Goal: Task Accomplishment & Management: Manage account settings

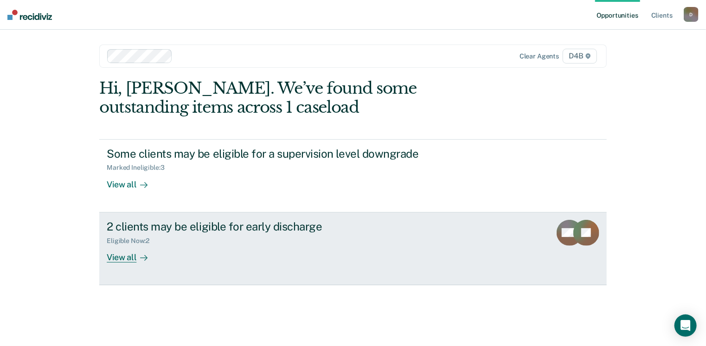
click at [129, 256] on div "View all" at bounding box center [133, 253] width 52 height 18
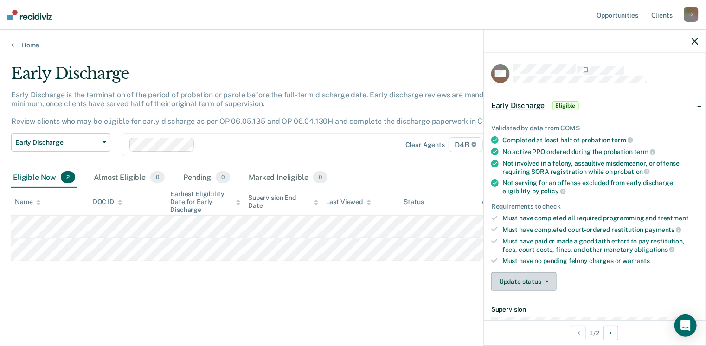
click at [548, 275] on button "Update status" at bounding box center [523, 281] width 65 height 19
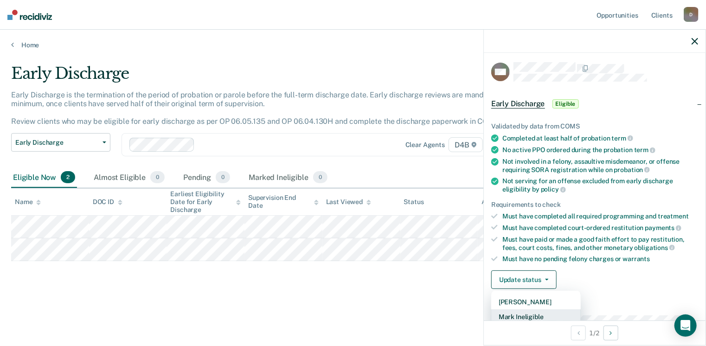
click at [534, 314] on button "Mark Ineligible" at bounding box center [535, 316] width 89 height 15
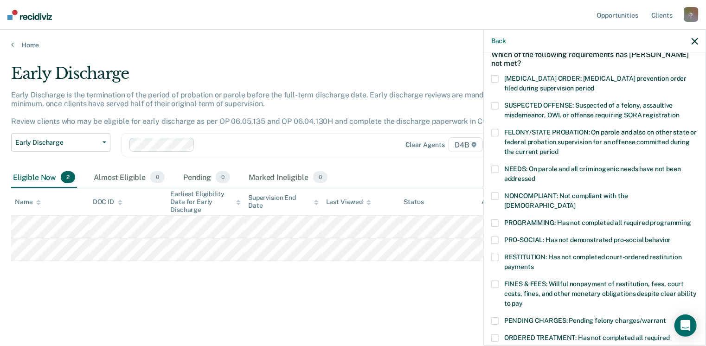
scroll to position [0, 0]
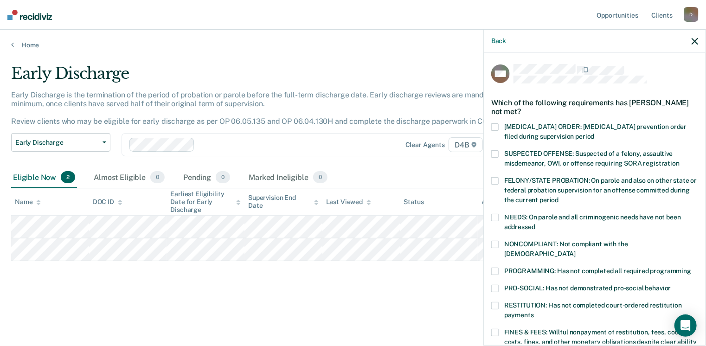
click at [496, 155] on span at bounding box center [494, 153] width 7 height 7
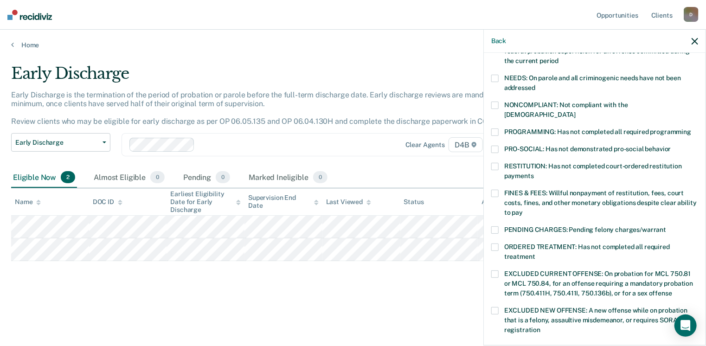
scroll to position [185, 0]
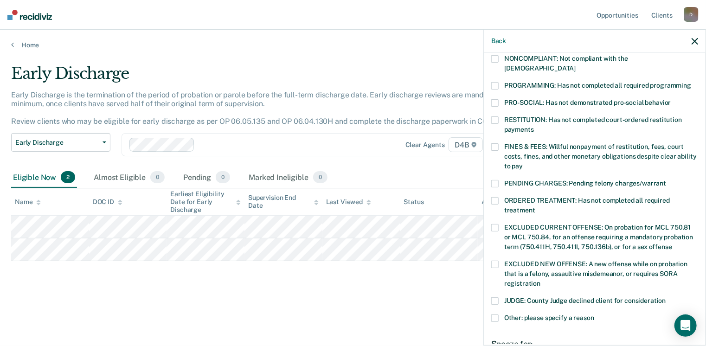
click at [493, 180] on span at bounding box center [494, 183] width 7 height 7
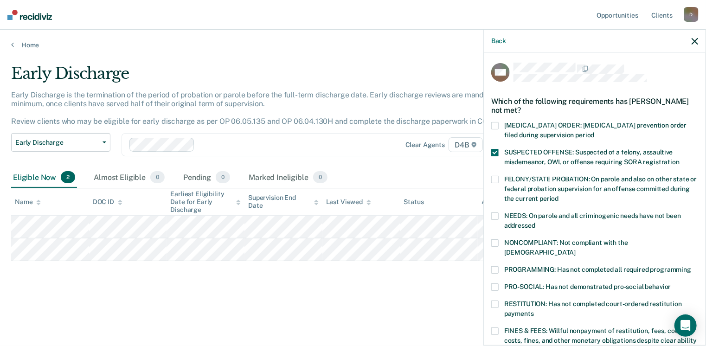
scroll to position [0, 0]
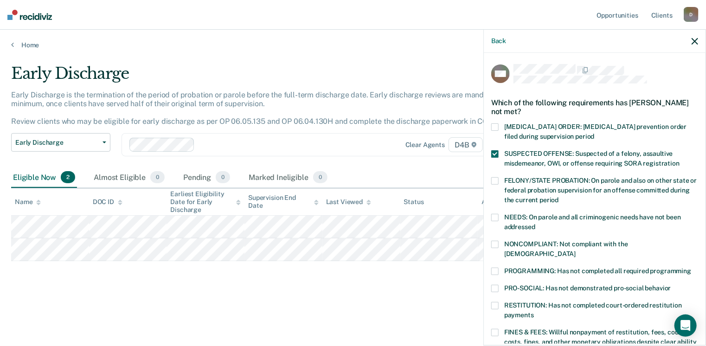
click at [496, 151] on span at bounding box center [494, 153] width 7 height 7
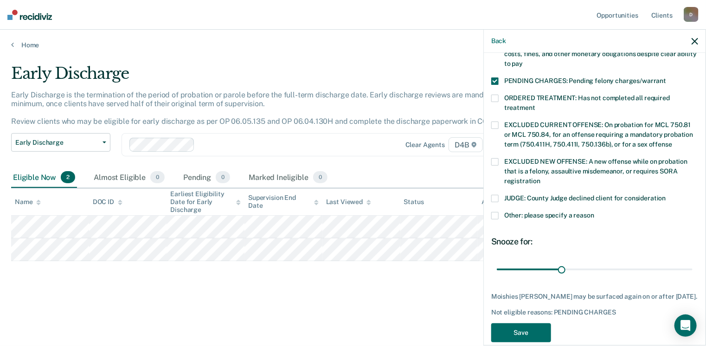
scroll to position [300, 0]
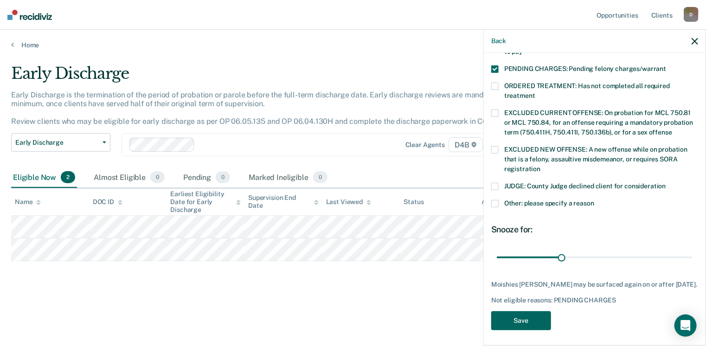
click at [530, 318] on button "Save" at bounding box center [521, 320] width 60 height 19
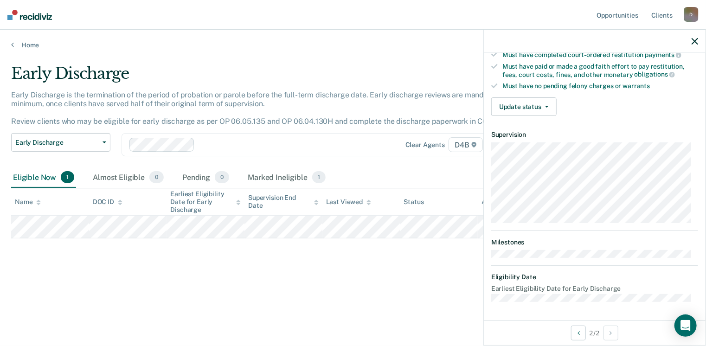
scroll to position [171, 0]
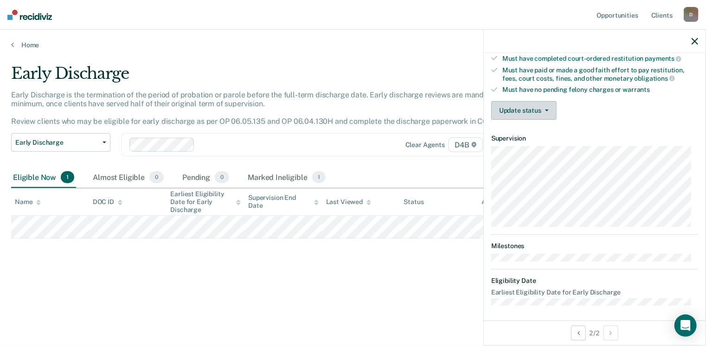
click at [549, 108] on button "Update status" at bounding box center [523, 110] width 65 height 19
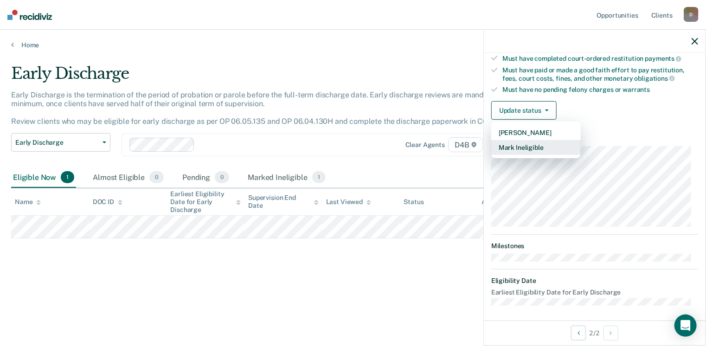
click at [534, 147] on button "Mark Ineligible" at bounding box center [535, 147] width 89 height 15
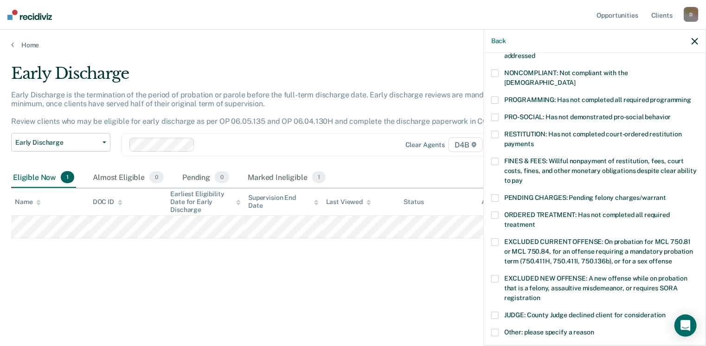
click at [495, 96] on span at bounding box center [494, 99] width 7 height 7
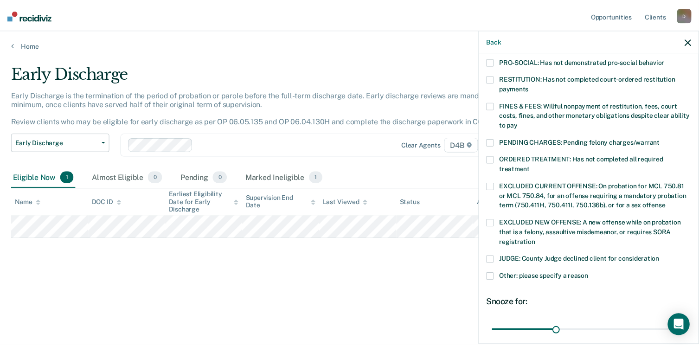
scroll to position [300, 0]
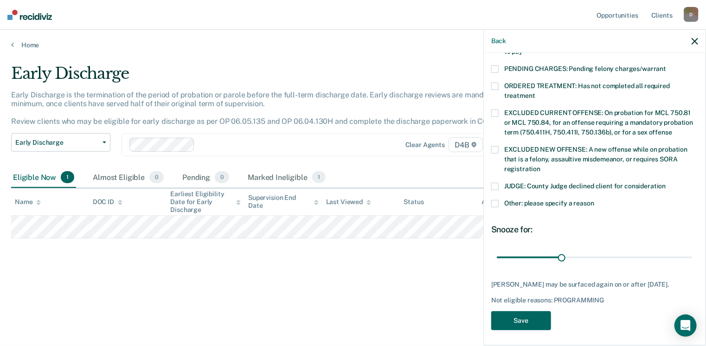
click at [536, 325] on button "Save" at bounding box center [521, 320] width 60 height 19
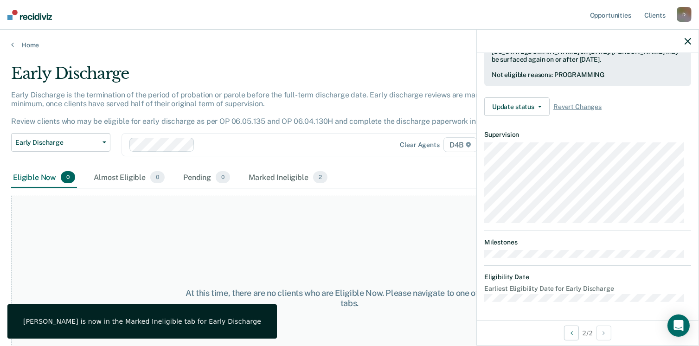
scroll to position [240, 0]
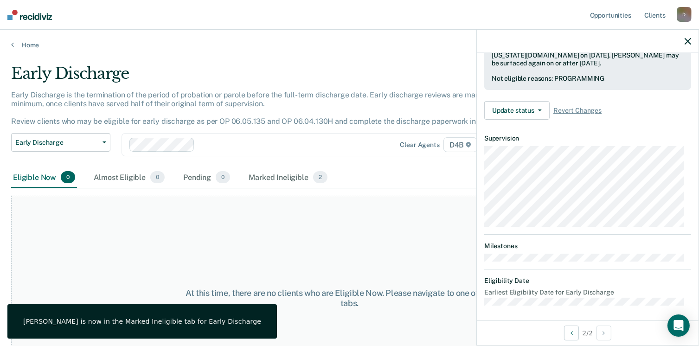
click at [686, 42] on icon "button" at bounding box center [687, 41] width 6 height 6
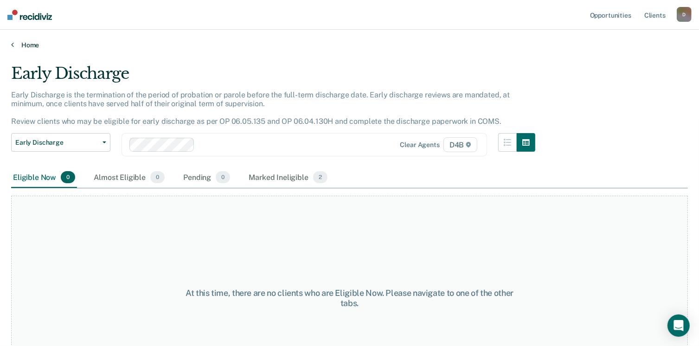
click at [34, 43] on link "Home" at bounding box center [349, 45] width 676 height 8
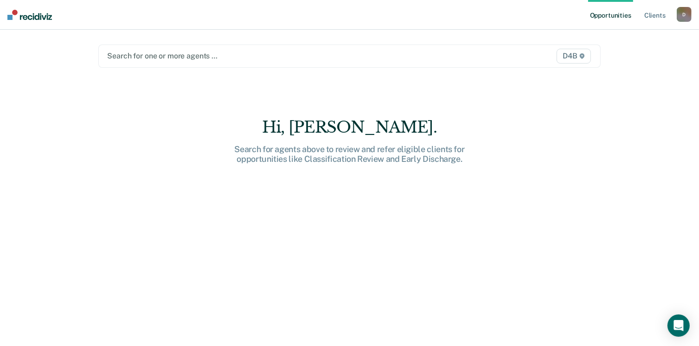
click at [577, 55] on span "D4B" at bounding box center [573, 56] width 34 height 15
click at [26, 21] on nav "Opportunities Client s [EMAIL_ADDRESS][US_STATE][DOMAIN_NAME] D Profile How it …" at bounding box center [349, 15] width 699 height 30
click at [657, 15] on link "Client s" at bounding box center [654, 15] width 25 height 30
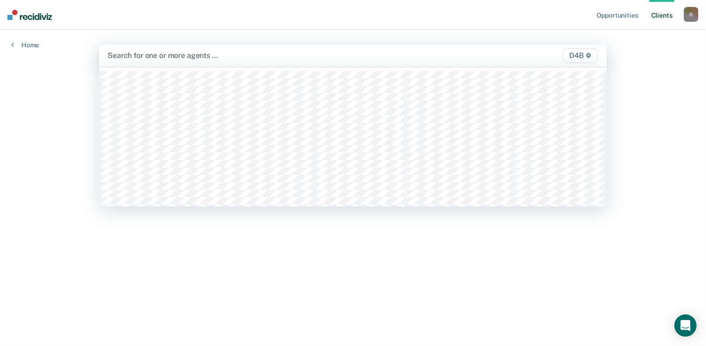
click at [130, 59] on div at bounding box center [279, 55] width 343 height 11
type input "ang"
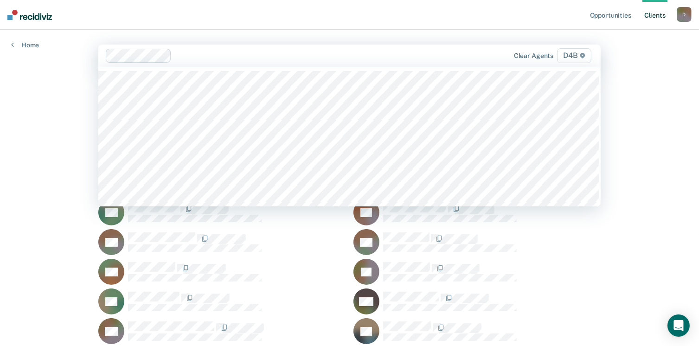
click at [579, 55] on span "D4B" at bounding box center [574, 55] width 34 height 15
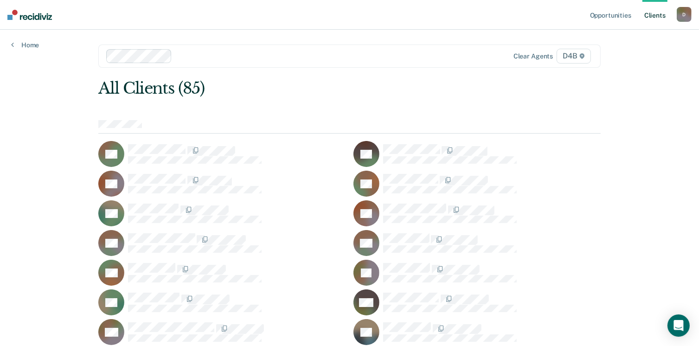
click at [336, 21] on nav "Opportunities Client s [EMAIL_ADDRESS][US_STATE][DOMAIN_NAME] D Profile How it …" at bounding box center [349, 15] width 699 height 30
click at [28, 43] on link "Home" at bounding box center [25, 45] width 28 height 8
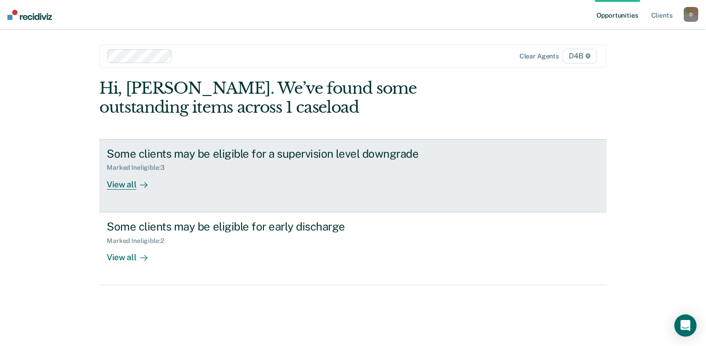
click at [122, 186] on div "View all" at bounding box center [133, 181] width 52 height 18
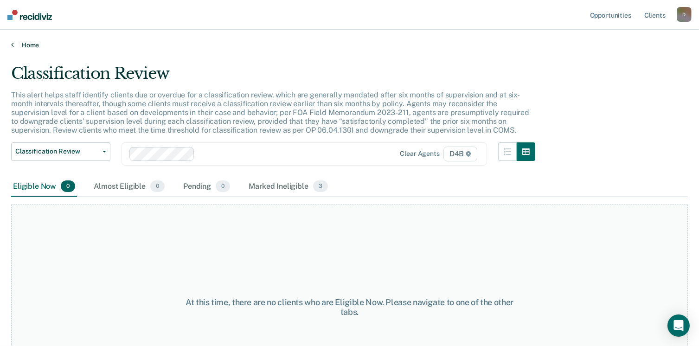
click at [19, 41] on link "Home" at bounding box center [349, 45] width 676 height 8
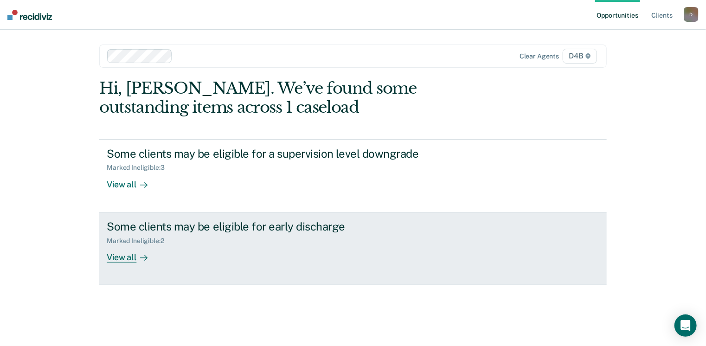
click at [132, 260] on div "View all" at bounding box center [133, 253] width 52 height 18
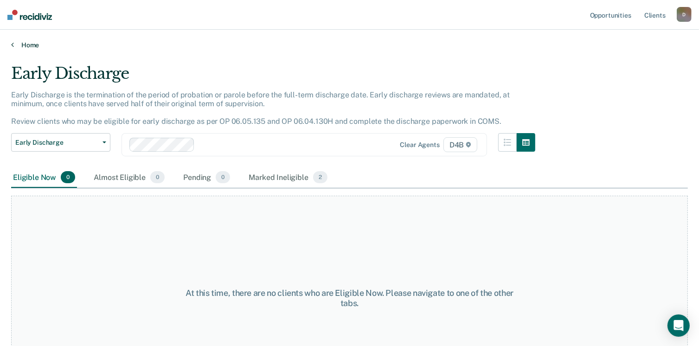
click at [30, 45] on link "Home" at bounding box center [349, 45] width 676 height 8
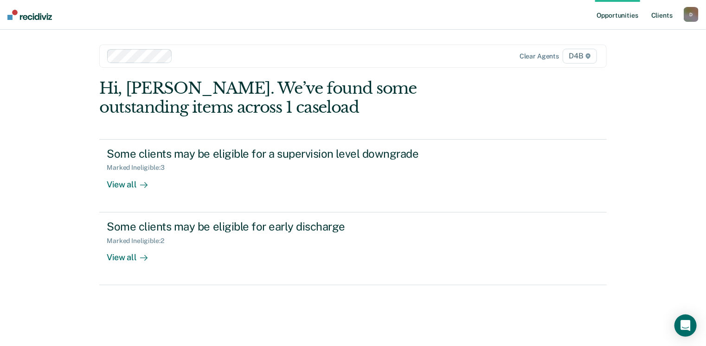
click at [668, 13] on link "Client s" at bounding box center [661, 15] width 25 height 30
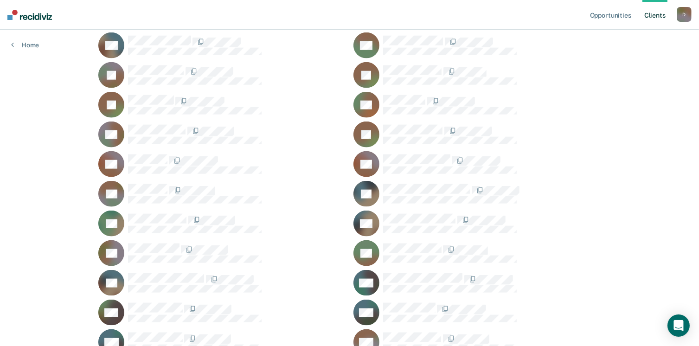
scroll to position [1102, 0]
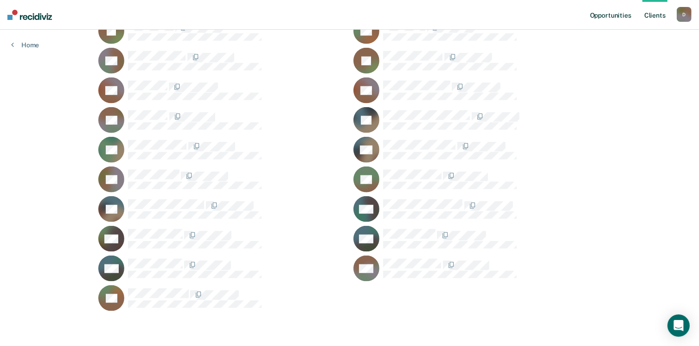
click at [621, 15] on link "Opportunities" at bounding box center [610, 15] width 45 height 30
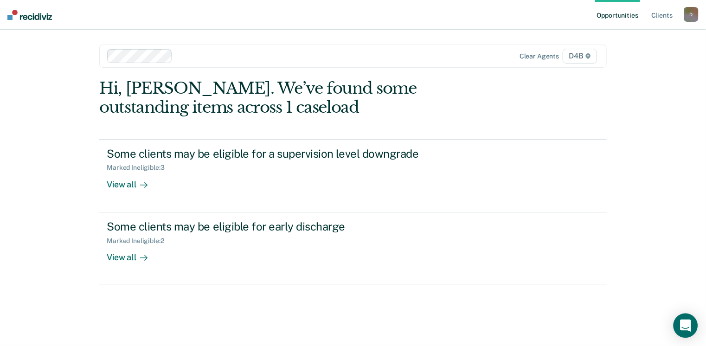
click at [688, 325] on icon "Open Intercom Messenger" at bounding box center [685, 325] width 11 height 12
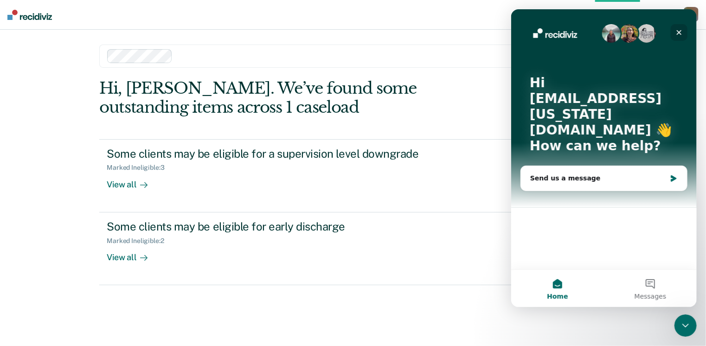
click at [678, 32] on icon "Close" at bounding box center [678, 32] width 7 height 7
